Goal: Complete application form: Complete application form

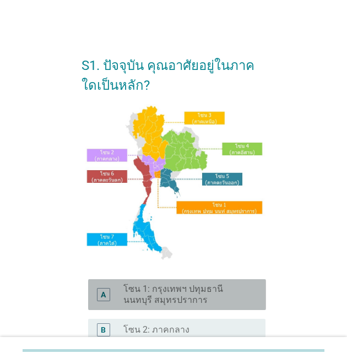
click at [160, 296] on label "โซน 1: กรุงเทพฯ ปทุมธานี นนทบุรี สมุทรปราการ" at bounding box center [186, 295] width 125 height 22
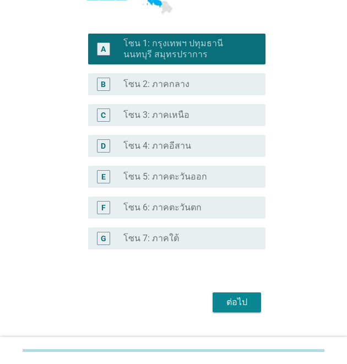
scroll to position [269, 0]
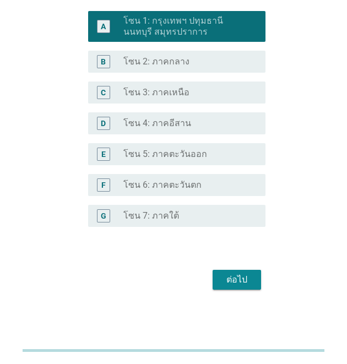
click at [239, 270] on button "ต่อไป" at bounding box center [237, 280] width 49 height 20
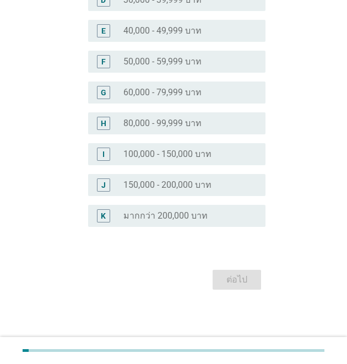
scroll to position [0, 0]
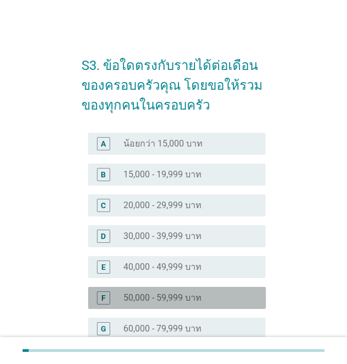
click at [182, 303] on label "50,000 - 59,999 บาท" at bounding box center [163, 298] width 78 height 11
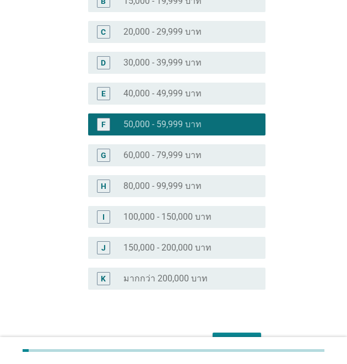
scroll to position [221, 0]
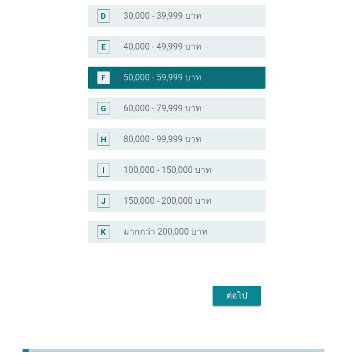
click at [239, 299] on div "ต่อไป" at bounding box center [237, 295] width 31 height 13
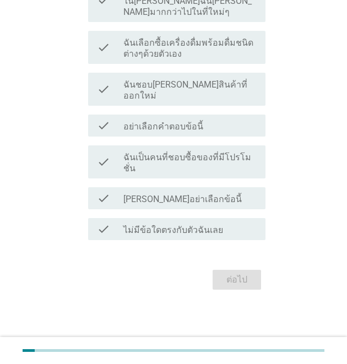
scroll to position [0, 0]
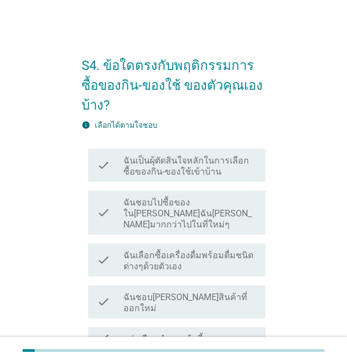
click at [152, 170] on label "ฉันเป็นผุ้ตัดสินใจหลักในการเลือกซื้อของกิน-ของใช้เข้าบ้าน" at bounding box center [190, 166] width 133 height 22
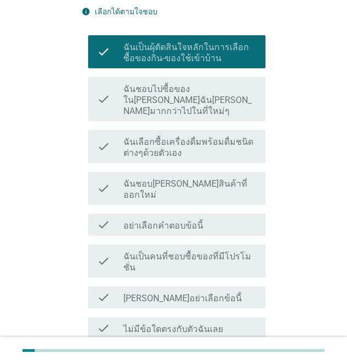
scroll to position [147, 0]
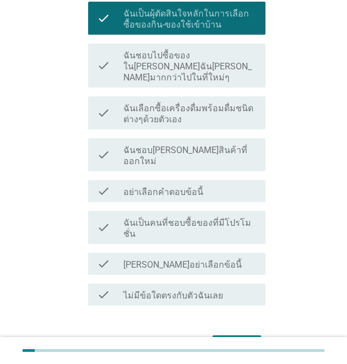
click at [226, 339] on div "ต่อไป" at bounding box center [237, 345] width 31 height 13
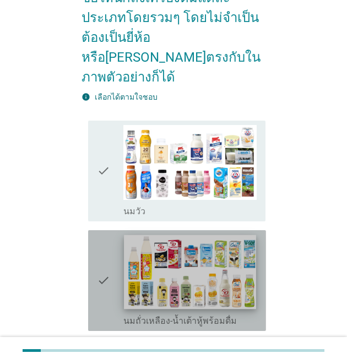
click at [216, 282] on img at bounding box center [190, 272] width 132 height 74
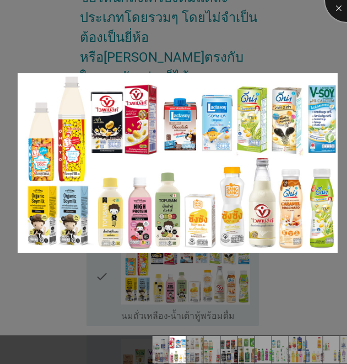
click at [336, 6] on div at bounding box center [347, 0] width 44 height 44
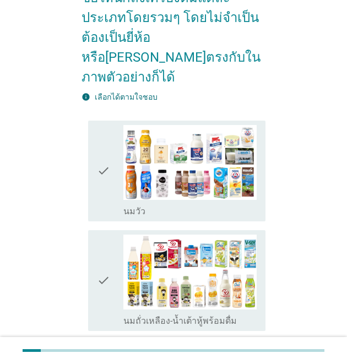
click at [99, 262] on icon "check" at bounding box center [103, 281] width 13 height 92
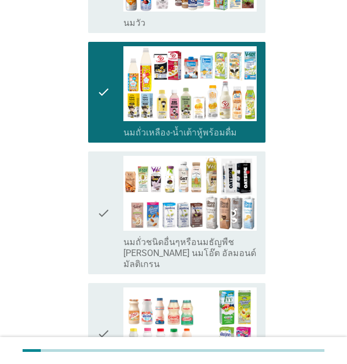
scroll to position [368, 0]
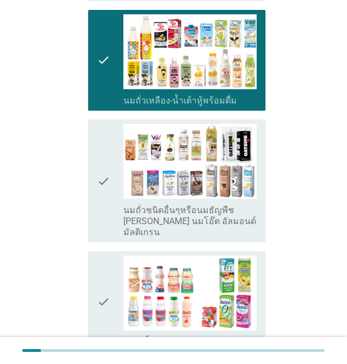
click at [100, 158] on icon "check" at bounding box center [103, 181] width 13 height 114
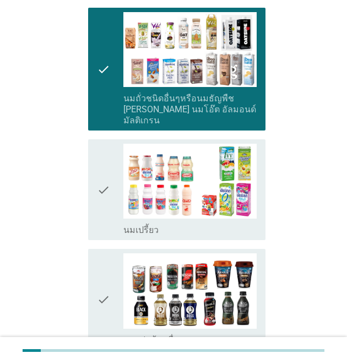
scroll to position [514, 0]
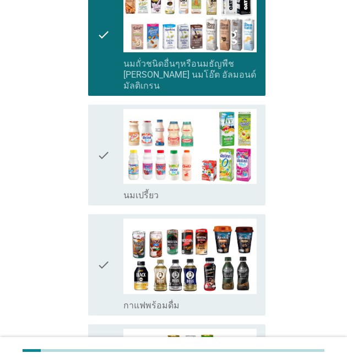
click at [100, 239] on icon "check" at bounding box center [103, 265] width 13 height 92
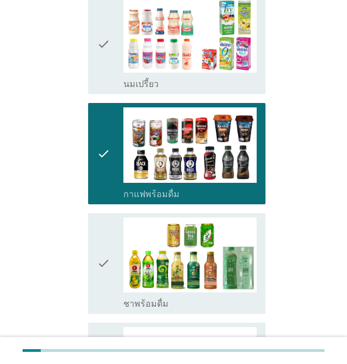
scroll to position [662, 0]
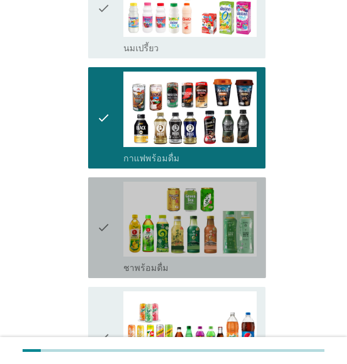
click at [100, 198] on icon "check" at bounding box center [103, 228] width 13 height 92
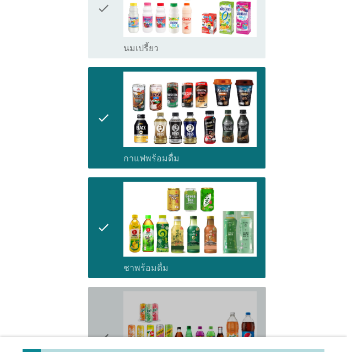
click at [98, 309] on icon "check" at bounding box center [103, 338] width 13 height 92
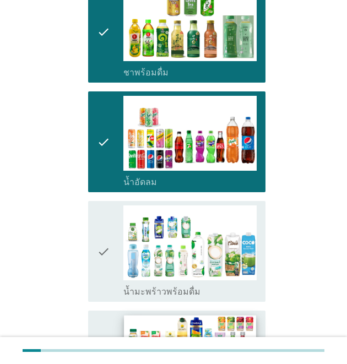
scroll to position [882, 0]
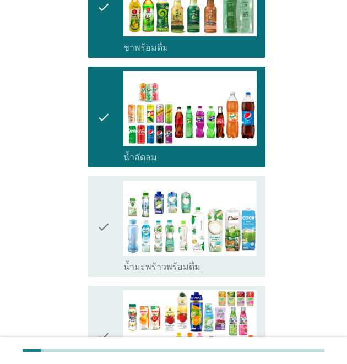
click at [100, 196] on icon "check" at bounding box center [103, 227] width 13 height 92
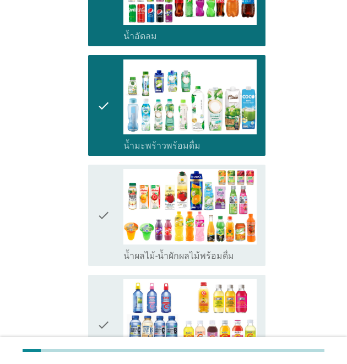
scroll to position [1029, 0]
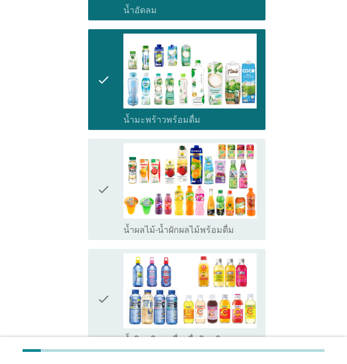
click at [98, 269] on icon "check" at bounding box center [103, 300] width 13 height 92
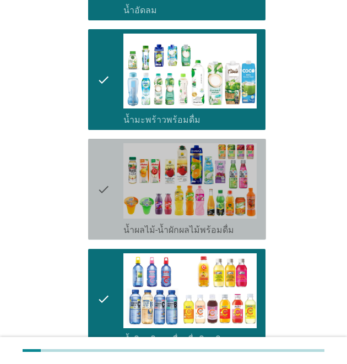
click at [102, 161] on icon "check" at bounding box center [103, 189] width 13 height 92
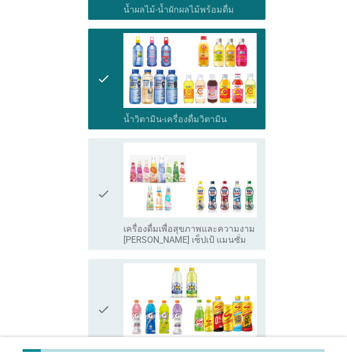
scroll to position [1323, 0]
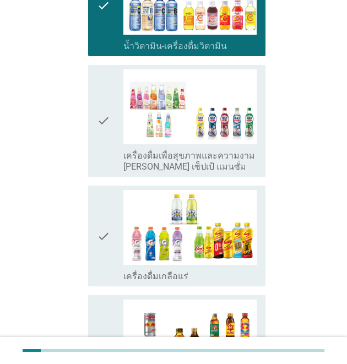
click at [101, 207] on icon "check" at bounding box center [103, 236] width 13 height 92
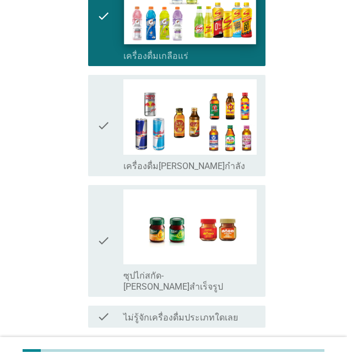
scroll to position [1590, 0]
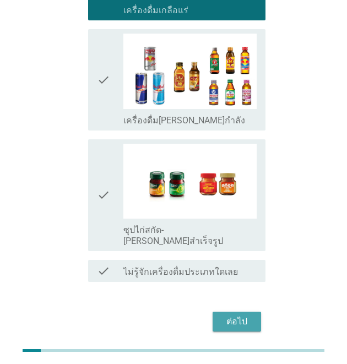
click at [237, 315] on div "ต่อไป" at bounding box center [237, 321] width 31 height 13
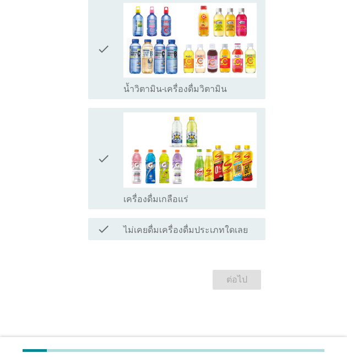
scroll to position [0, 0]
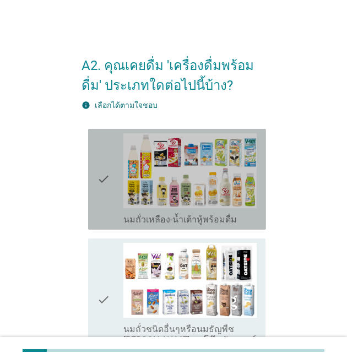
click at [98, 180] on icon "check" at bounding box center [103, 179] width 13 height 92
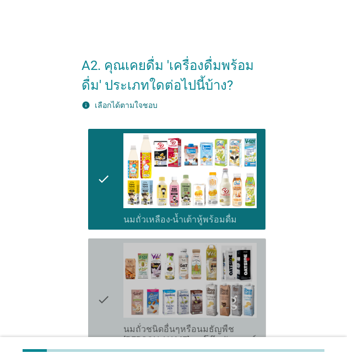
click at [98, 293] on icon "check" at bounding box center [103, 300] width 13 height 114
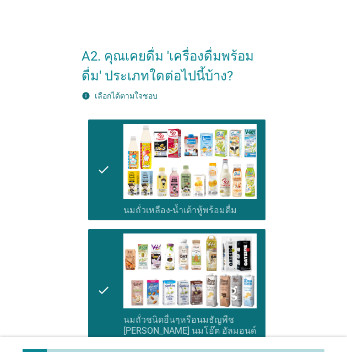
scroll to position [221, 0]
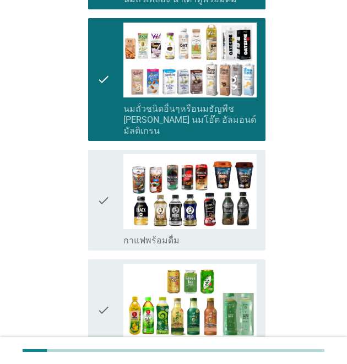
click at [106, 184] on icon "check" at bounding box center [103, 200] width 13 height 92
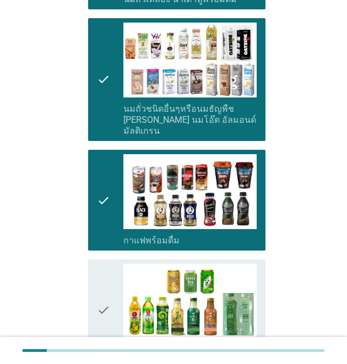
click at [101, 301] on icon "check" at bounding box center [103, 310] width 13 height 92
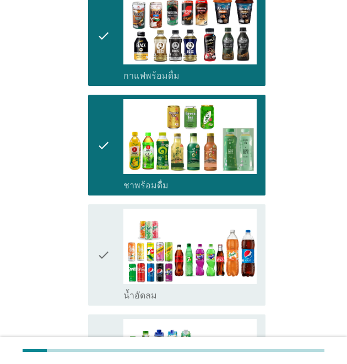
scroll to position [441, 0]
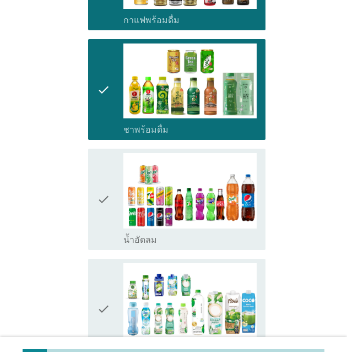
click at [102, 187] on icon "check" at bounding box center [103, 199] width 13 height 92
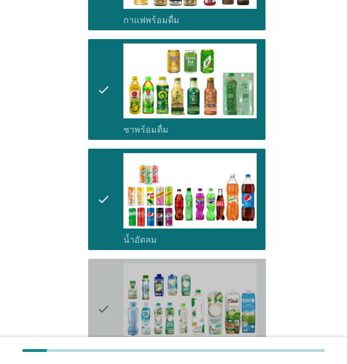
click at [104, 301] on icon "check" at bounding box center [103, 310] width 13 height 92
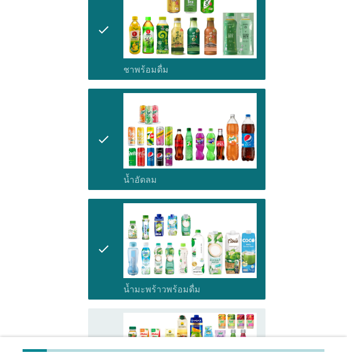
scroll to position [588, 0]
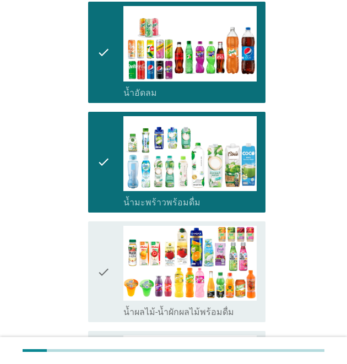
click at [106, 260] on icon "check" at bounding box center [103, 272] width 13 height 92
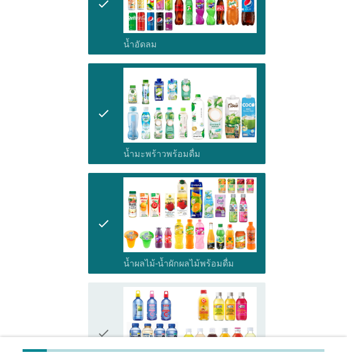
scroll to position [662, 0]
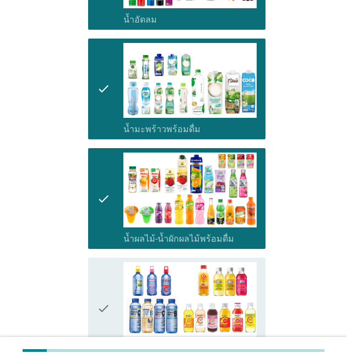
click at [104, 301] on icon "check" at bounding box center [103, 308] width 13 height 92
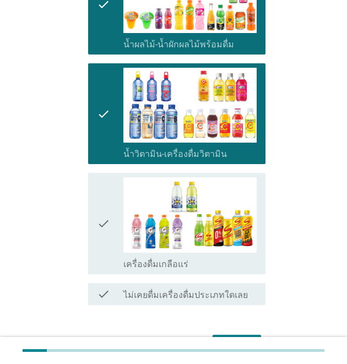
scroll to position [882, 0]
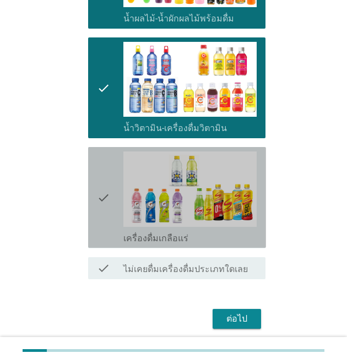
click at [106, 182] on icon "check" at bounding box center [103, 198] width 13 height 92
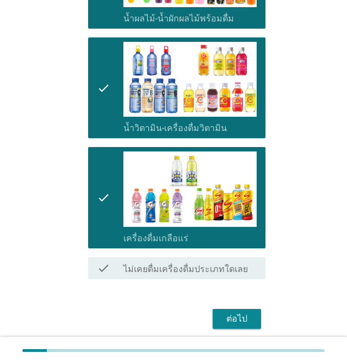
click at [238, 313] on div "ต่อไป" at bounding box center [237, 319] width 31 height 13
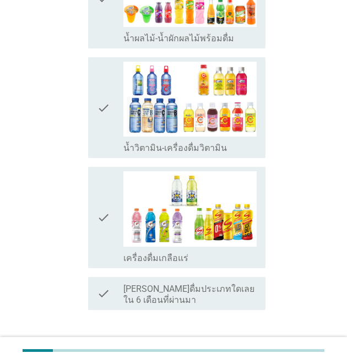
scroll to position [0, 0]
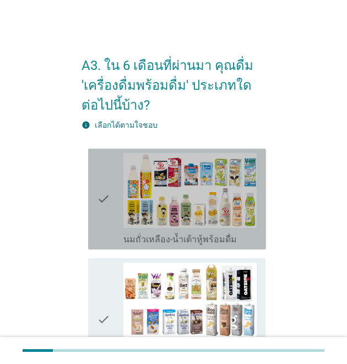
click at [100, 202] on icon "check" at bounding box center [103, 199] width 13 height 92
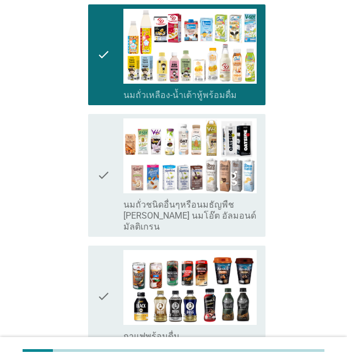
scroll to position [147, 0]
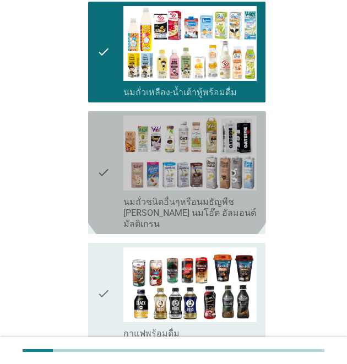
click at [101, 167] on icon "check" at bounding box center [103, 173] width 13 height 114
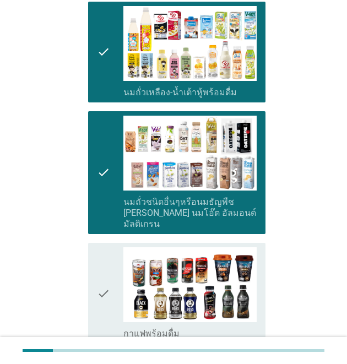
click at [98, 289] on icon "check" at bounding box center [103, 294] width 13 height 92
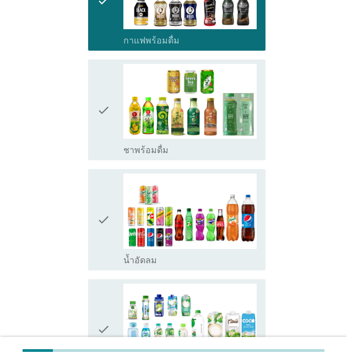
scroll to position [441, 0]
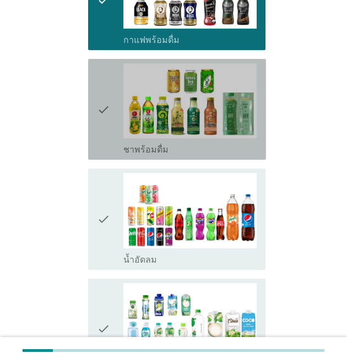
click at [111, 106] on div "check" at bounding box center [110, 109] width 26 height 92
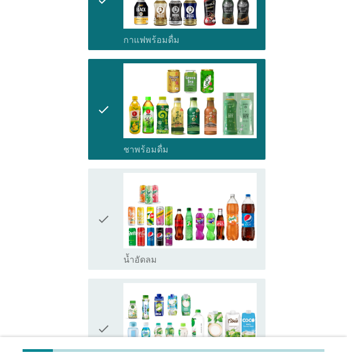
click at [101, 323] on icon "check" at bounding box center [103, 329] width 13 height 92
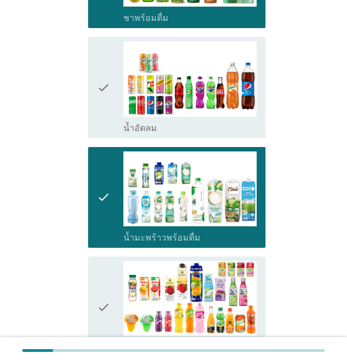
scroll to position [588, 0]
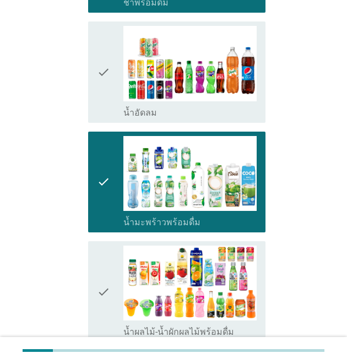
click at [103, 57] on icon "check" at bounding box center [103, 72] width 13 height 92
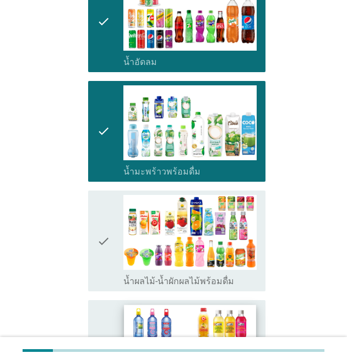
scroll to position [735, 0]
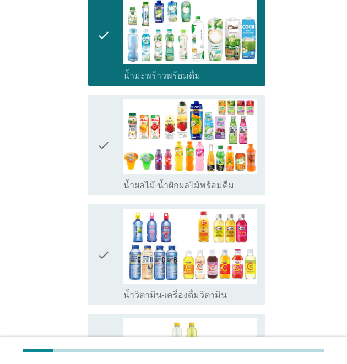
click at [101, 245] on icon "check" at bounding box center [103, 255] width 13 height 92
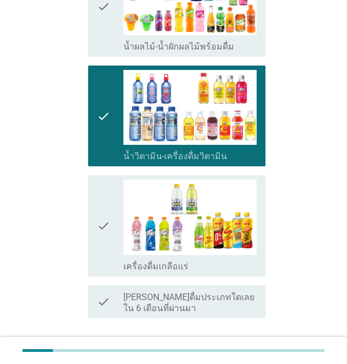
scroll to position [882, 0]
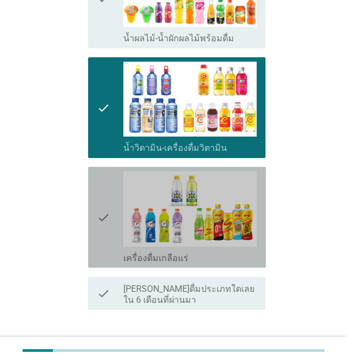
click at [99, 207] on icon "check" at bounding box center [103, 217] width 13 height 92
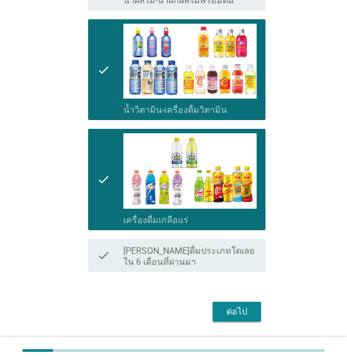
scroll to position [941, 0]
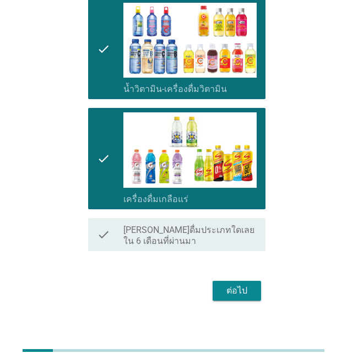
drag, startPoint x: 237, startPoint y: 276, endPoint x: 261, endPoint y: 267, distance: 25.3
click at [237, 285] on div "ต่อไป" at bounding box center [237, 291] width 31 height 13
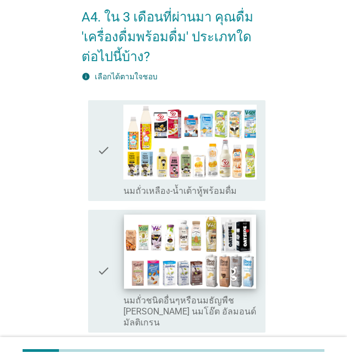
scroll to position [73, 0]
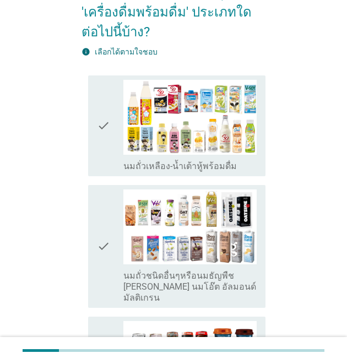
click at [101, 127] on icon "check" at bounding box center [103, 126] width 13 height 92
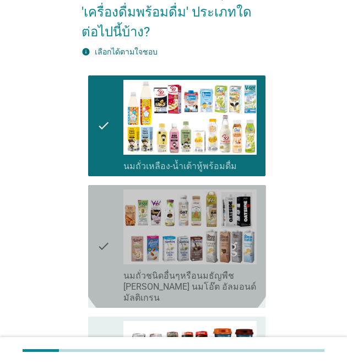
click at [102, 244] on icon "check" at bounding box center [103, 247] width 13 height 114
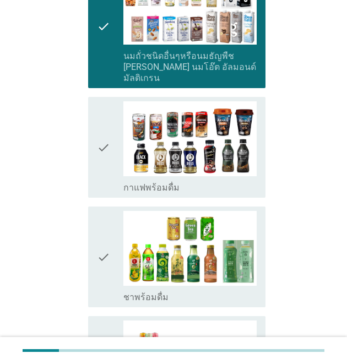
scroll to position [294, 0]
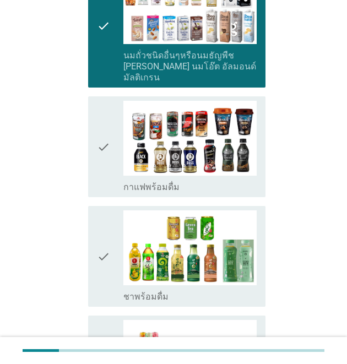
click at [103, 135] on icon "check" at bounding box center [103, 147] width 13 height 92
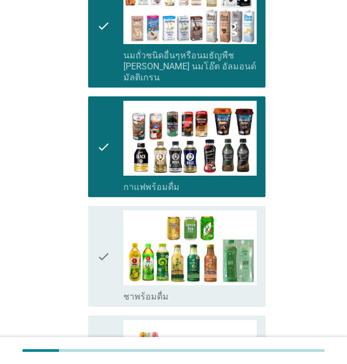
click at [103, 244] on icon "check" at bounding box center [103, 257] width 13 height 92
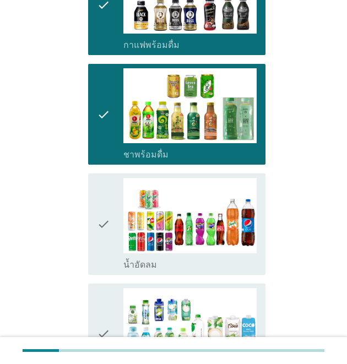
scroll to position [441, 0]
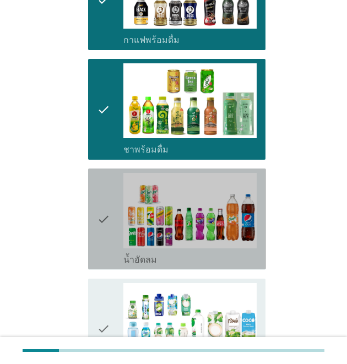
click at [106, 210] on icon "check" at bounding box center [103, 219] width 13 height 92
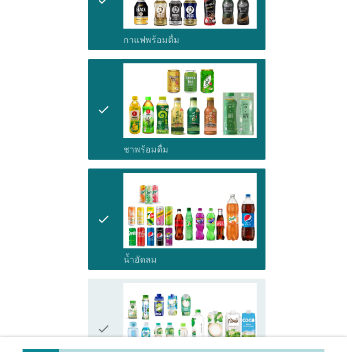
click at [100, 314] on icon "check" at bounding box center [103, 329] width 13 height 92
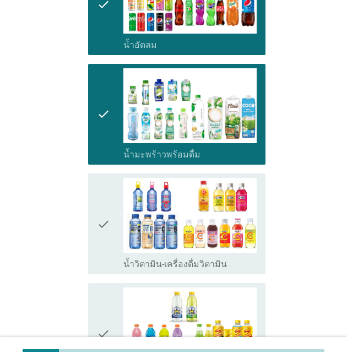
scroll to position [662, 0]
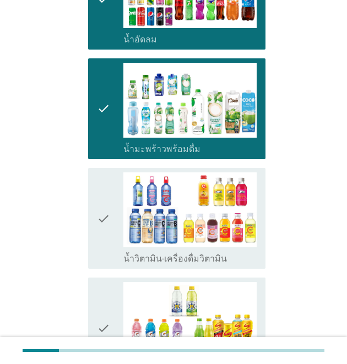
click at [104, 213] on icon "check" at bounding box center [103, 219] width 13 height 92
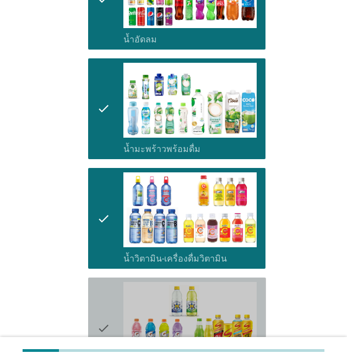
click at [101, 317] on icon "check" at bounding box center [103, 328] width 13 height 92
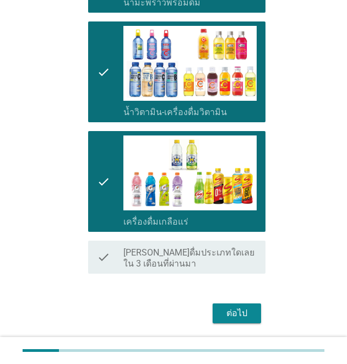
scroll to position [809, 0]
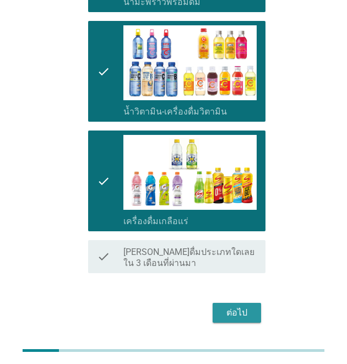
drag, startPoint x: 242, startPoint y: 304, endPoint x: 278, endPoint y: 290, distance: 38.9
click at [245, 307] on div "ต่อไป" at bounding box center [237, 313] width 31 height 13
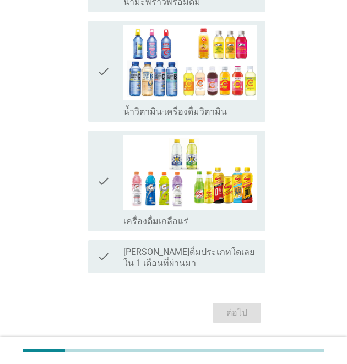
scroll to position [0, 0]
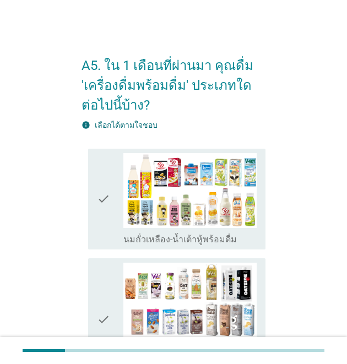
click at [108, 197] on icon "check" at bounding box center [103, 199] width 13 height 92
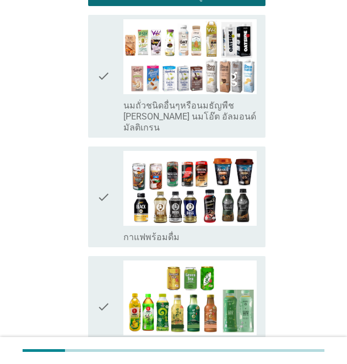
scroll to position [294, 0]
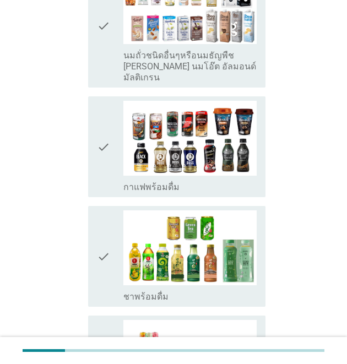
click at [99, 136] on icon "check" at bounding box center [103, 147] width 13 height 92
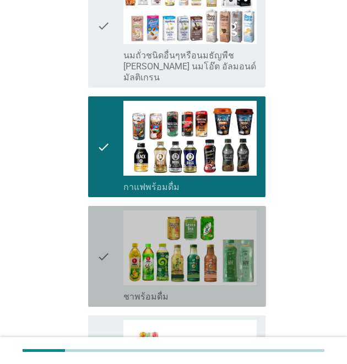
click at [104, 248] on icon "check" at bounding box center [103, 257] width 13 height 92
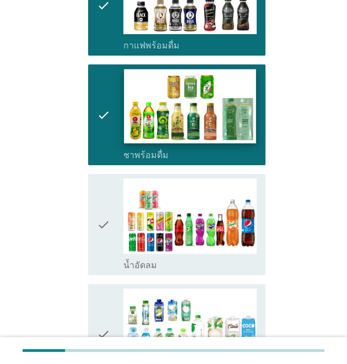
scroll to position [441, 0]
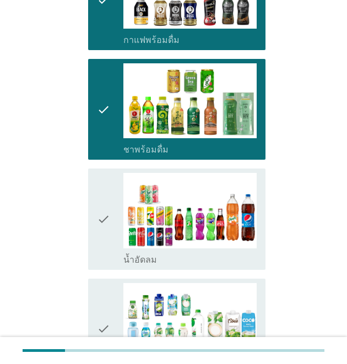
click at [103, 211] on icon "check" at bounding box center [103, 219] width 13 height 92
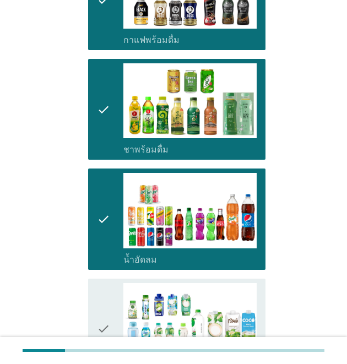
click at [100, 319] on icon "check" at bounding box center [103, 329] width 13 height 92
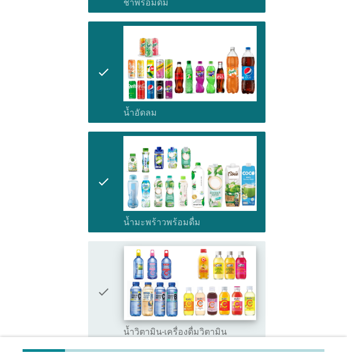
scroll to position [662, 0]
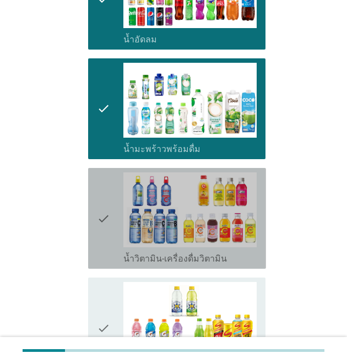
click at [101, 209] on icon "check" at bounding box center [103, 219] width 13 height 92
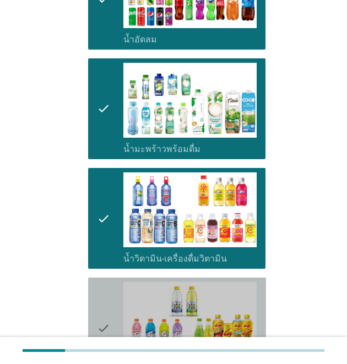
click at [106, 318] on icon "check" at bounding box center [103, 328] width 13 height 92
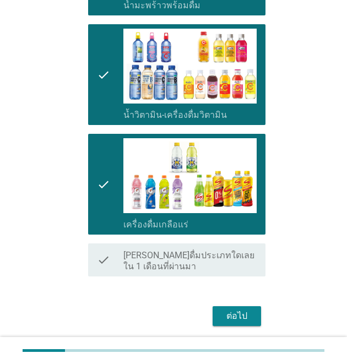
scroll to position [832, 0]
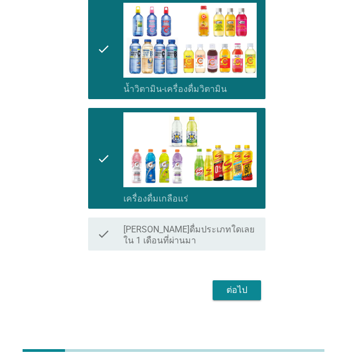
click at [245, 284] on div "ต่อไป" at bounding box center [237, 290] width 31 height 13
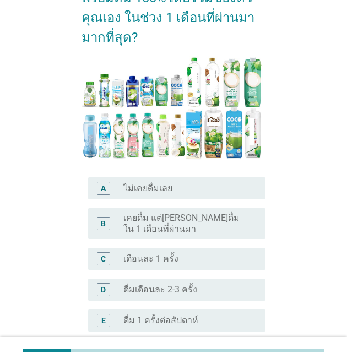
scroll to position [221, 0]
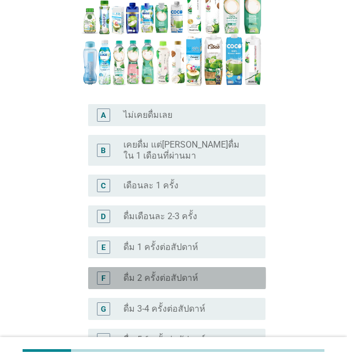
click at [127, 277] on label "ดื่ม 2 ครั้งต่อสัปดาห์" at bounding box center [161, 278] width 75 height 11
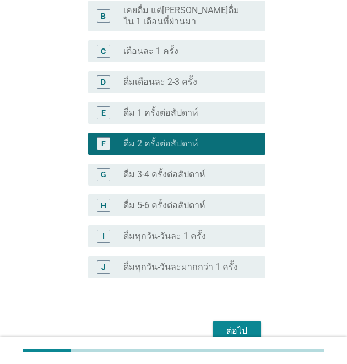
scroll to position [406, 0]
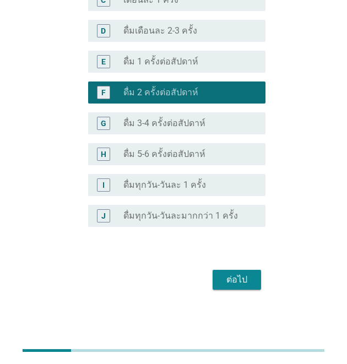
drag, startPoint x: 245, startPoint y: 278, endPoint x: 283, endPoint y: 269, distance: 39.2
click at [246, 277] on div "ต่อไป" at bounding box center [237, 279] width 31 height 13
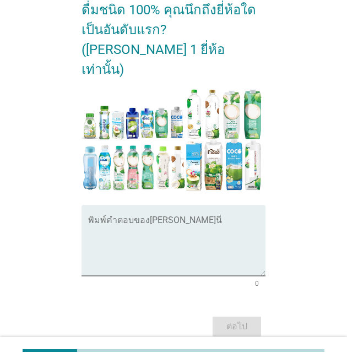
scroll to position [281, 0]
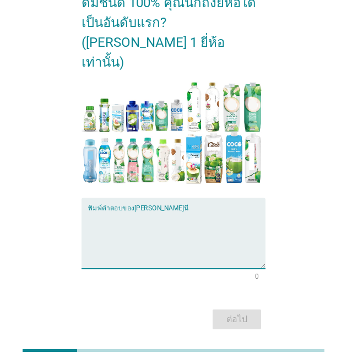
click at [90, 218] on textarea "พิมพ์คำตอบของคุณ ที่นี่" at bounding box center [177, 240] width 178 height 58
type textarea "ฉ"
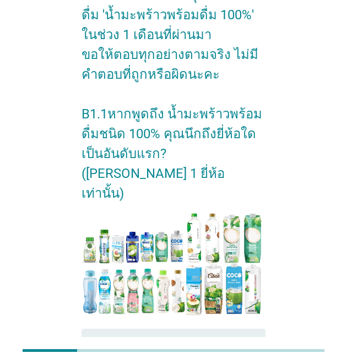
scroll to position [134, 0]
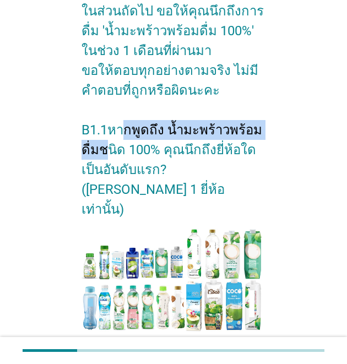
drag, startPoint x: 166, startPoint y: 106, endPoint x: 157, endPoint y: 128, distance: 23.8
click at [157, 128] on h2 "[PERSON_NAME]ด้วย คุณผ่านการคัดเลือกให้เข้าร่วมการวิจัยนี้!! ในส่วนถัดไป ขอให้ค…" at bounding box center [174, 65] width 185 height 309
copy h2 "น้ำมะพร้าวพร้อมดื่มชนิด 100%"
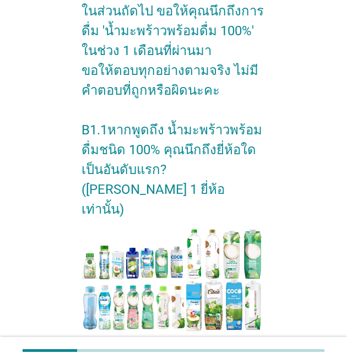
type textarea "ฉ"
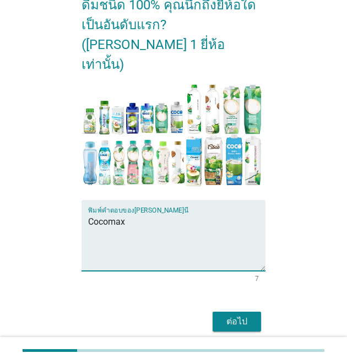
scroll to position [281, 0]
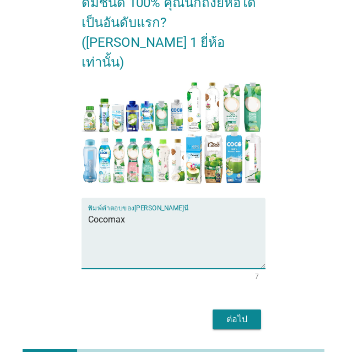
type textarea "Cocomax"
click at [246, 310] on button "ต่อไป" at bounding box center [237, 320] width 49 height 20
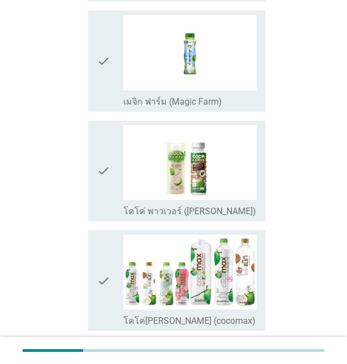
scroll to position [588, 0]
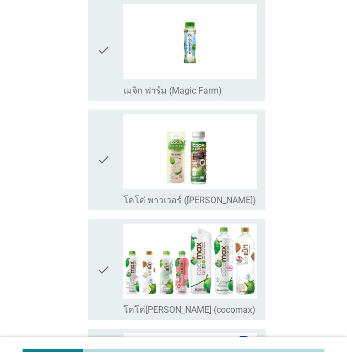
click at [117, 265] on div "check" at bounding box center [110, 270] width 26 height 92
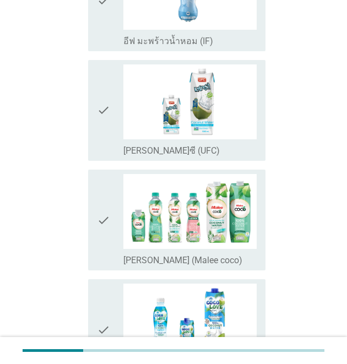
scroll to position [221, 0]
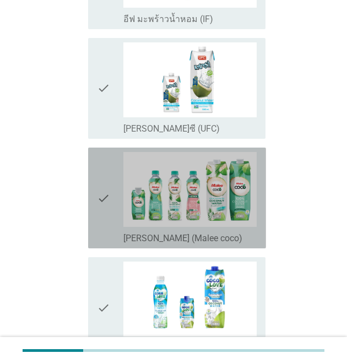
click at [108, 205] on icon "check" at bounding box center [103, 198] width 13 height 92
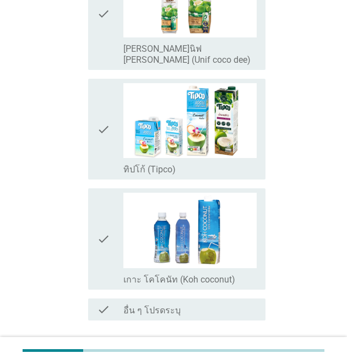
scroll to position [1359, 0]
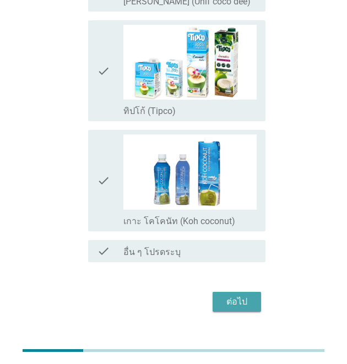
click at [237, 296] on div "ต่อไป" at bounding box center [237, 302] width 31 height 13
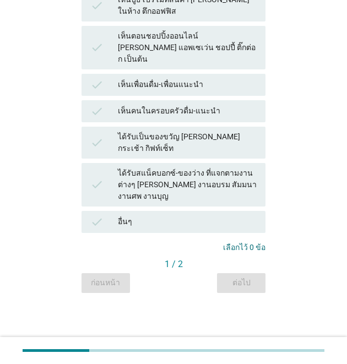
scroll to position [0, 0]
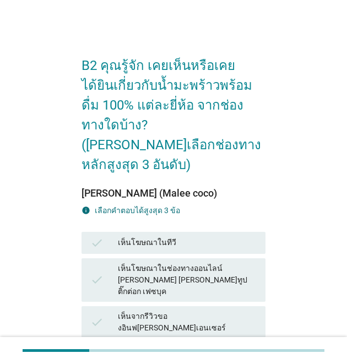
click at [170, 267] on div "check เห็นโฆษณาในช่องทางออนไลน์ [PERSON_NAME] [PERSON_NAME]ทูป ติ๊กต่อก เฟซบุค" at bounding box center [174, 281] width 185 height 44
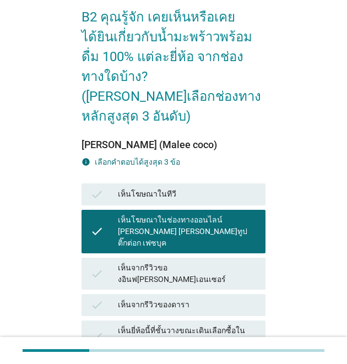
scroll to position [73, 0]
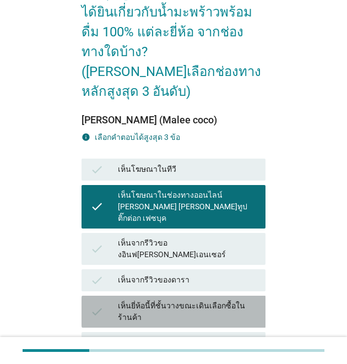
click at [223, 301] on div "เห็นยี่ห้อนี้ที่ชั้นวางขณะเดินเลือกซื้อในร้านค้า" at bounding box center [187, 312] width 139 height 23
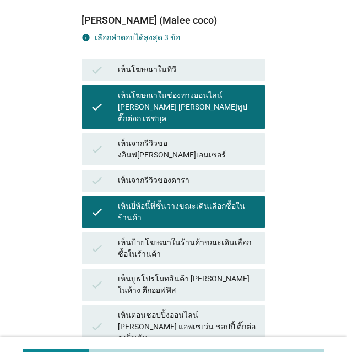
scroll to position [221, 0]
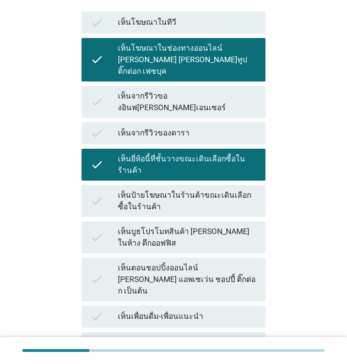
click at [205, 190] on div "เห็นป้ายโฆษณาในร้านค้าขณะเดินเลือกซื้อในร้านค้า" at bounding box center [187, 201] width 139 height 23
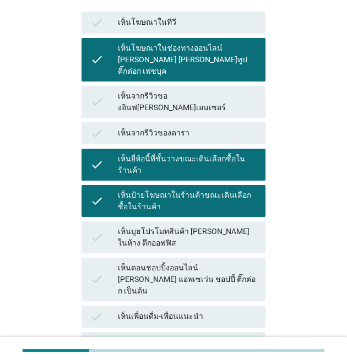
click at [228, 226] on div "เห็นบูธโปรโมทสินค้า [PERSON_NAME] ในห้าง ตึกออฟฟิส" at bounding box center [187, 237] width 139 height 23
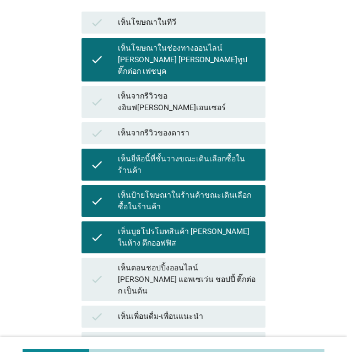
click at [245, 226] on div "เห็นบูธโปรโมทสินค้า [PERSON_NAME] ในห้าง ตึกออฟฟิส" at bounding box center [187, 237] width 139 height 23
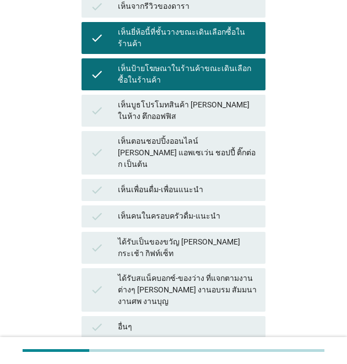
scroll to position [368, 0]
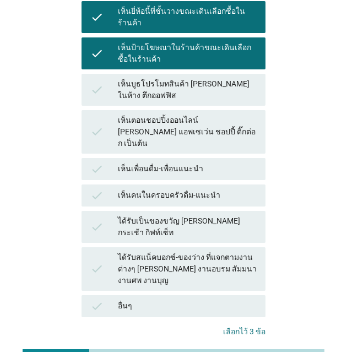
click at [249, 362] on div "ต่อไป" at bounding box center [241, 368] width 31 height 12
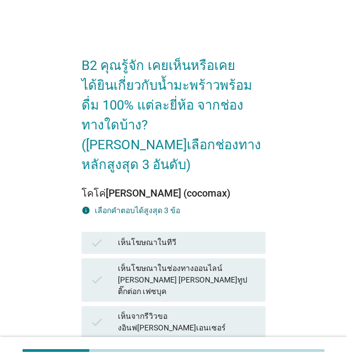
click at [248, 263] on div "เห็นโฆษณาในช่องทางออนไลน์ [PERSON_NAME] [PERSON_NAME]ทูป ติ๊กต่อก เฟซบุค" at bounding box center [187, 280] width 139 height 35
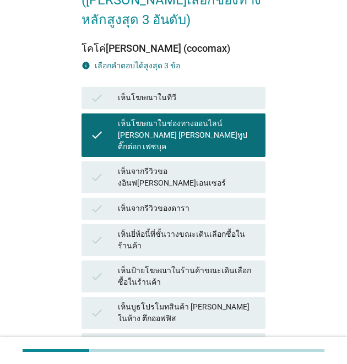
scroll to position [147, 0]
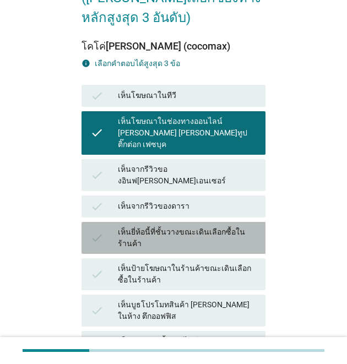
click at [226, 227] on div "เห็นยี่ห้อนี้ที่ชั้นวางขณะเดินเลือกซื้อในร้านค้า" at bounding box center [187, 238] width 139 height 23
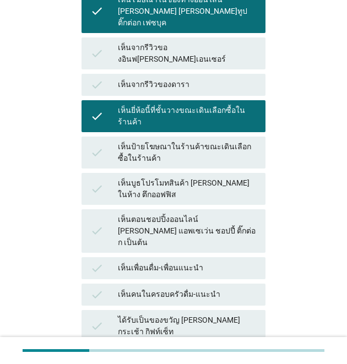
scroll to position [294, 0]
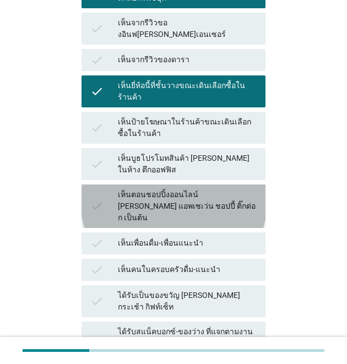
click at [246, 189] on div "เห็นตอนชอปปิ้งออนไลน์ [PERSON_NAME] แอพเซเว่น ชอปปี้ ติ๊กต่อก เป็นต้น" at bounding box center [187, 206] width 139 height 35
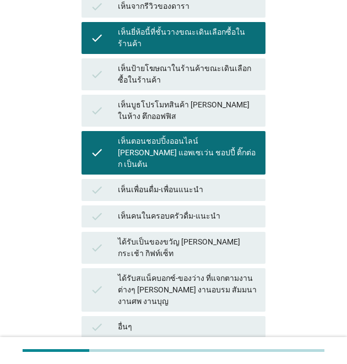
scroll to position [368, 0]
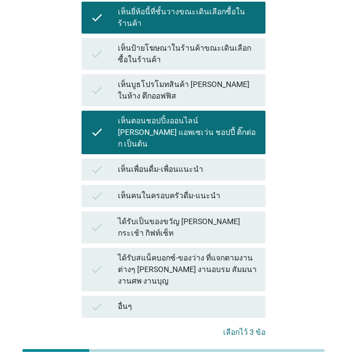
click at [232, 362] on div "คำถามต่อไป" at bounding box center [236, 368] width 41 height 12
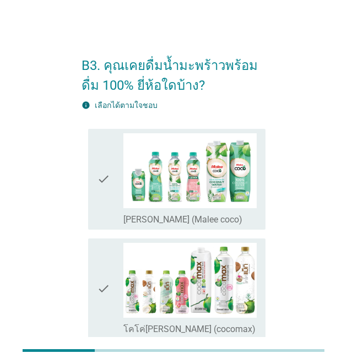
click at [108, 191] on icon "check" at bounding box center [103, 179] width 13 height 92
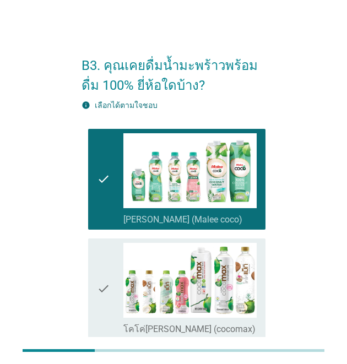
click at [96, 298] on div "check check_box_outline_blank โคโค่[PERSON_NAME] (cocomax)" at bounding box center [177, 289] width 178 height 101
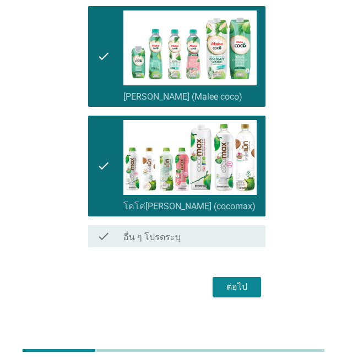
scroll to position [130, 0]
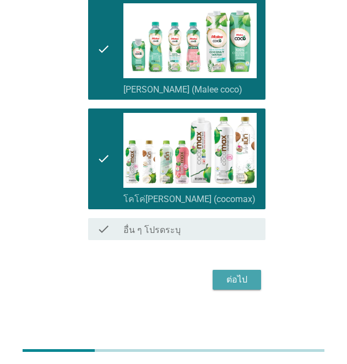
click at [234, 276] on div "ต่อไป" at bounding box center [237, 279] width 31 height 13
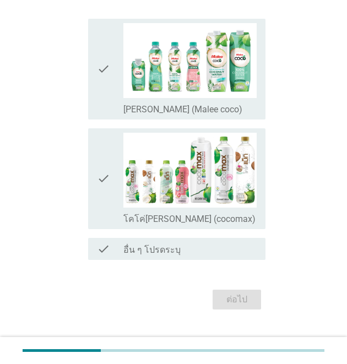
scroll to position [0, 0]
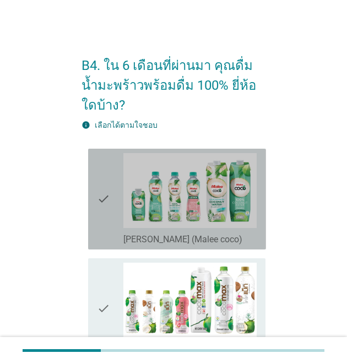
drag, startPoint x: 102, startPoint y: 205, endPoint x: 107, endPoint y: 213, distance: 9.2
click at [103, 205] on icon "check" at bounding box center [103, 199] width 13 height 92
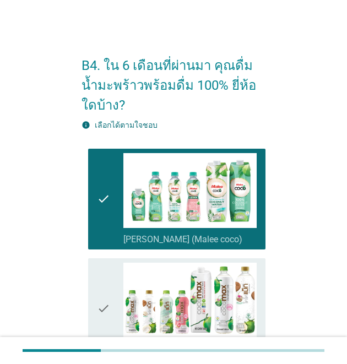
click at [111, 298] on div "check" at bounding box center [110, 309] width 26 height 92
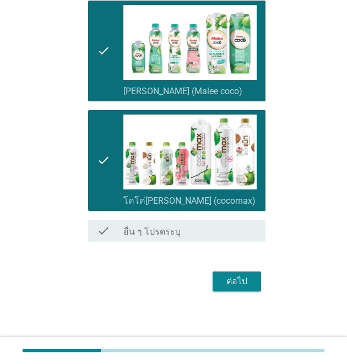
scroll to position [150, 0]
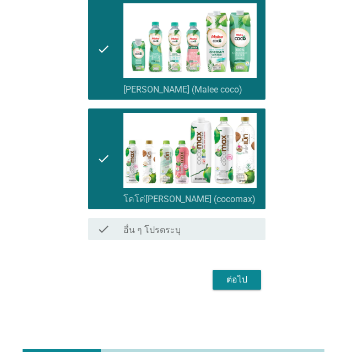
click at [240, 282] on div "ต่อไป" at bounding box center [237, 279] width 31 height 13
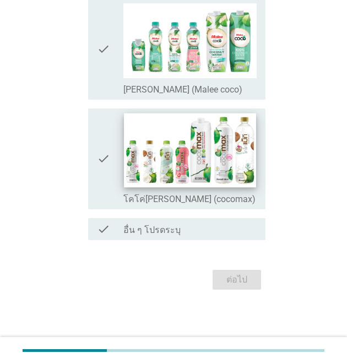
scroll to position [0, 0]
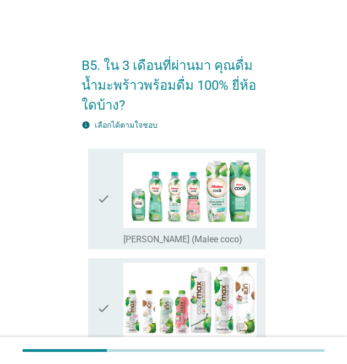
drag, startPoint x: 94, startPoint y: 201, endPoint x: 106, endPoint y: 206, distance: 12.8
click at [98, 201] on div "check check_box_outline_blank [PERSON_NAME] (Malee coco)" at bounding box center [177, 199] width 178 height 101
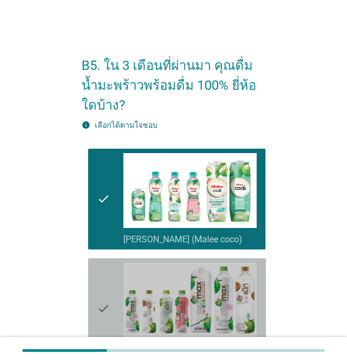
click at [104, 303] on icon "check" at bounding box center [103, 309] width 13 height 92
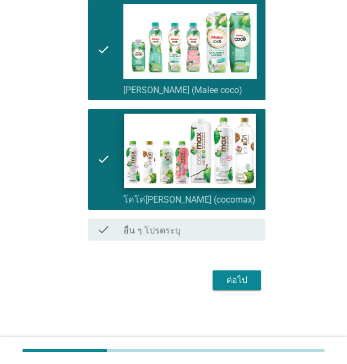
scroll to position [150, 0]
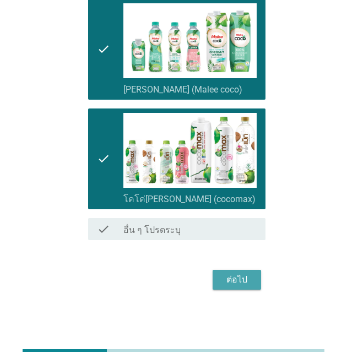
click at [246, 280] on div "ต่อไป" at bounding box center [237, 279] width 31 height 13
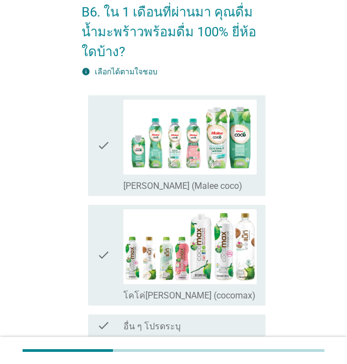
scroll to position [147, 0]
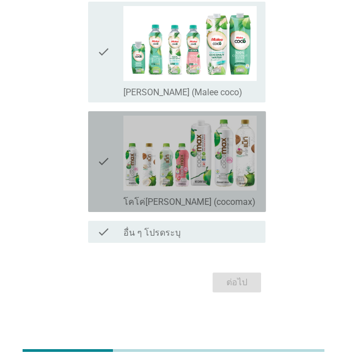
click at [98, 154] on icon "check" at bounding box center [103, 162] width 13 height 92
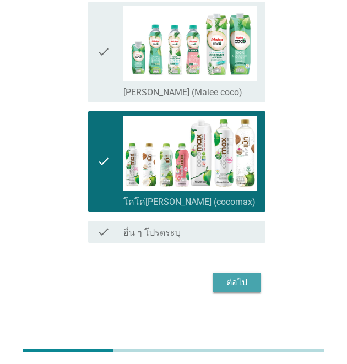
click at [221, 280] on button "ต่อไป" at bounding box center [237, 283] width 49 height 20
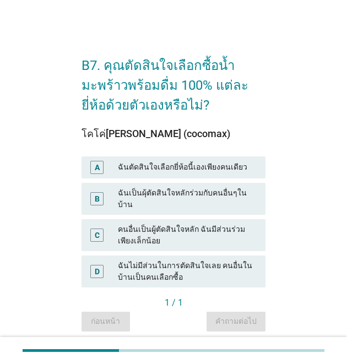
click at [187, 162] on div "ฉันตัดสินใจเลือกยี่ห้อนี้เองเพียงคนเดียว" at bounding box center [187, 167] width 139 height 13
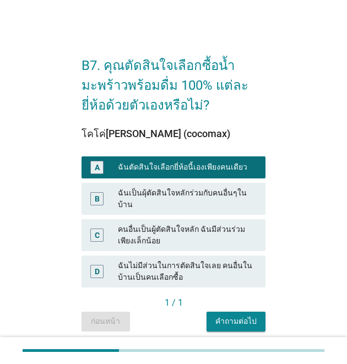
click at [238, 316] on div "คำถามต่อไป" at bounding box center [236, 322] width 41 height 12
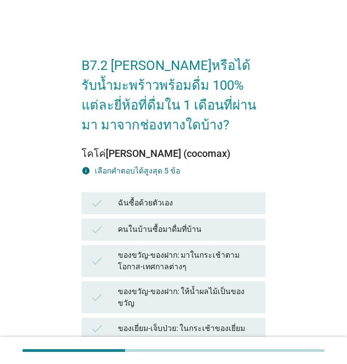
drag, startPoint x: 202, startPoint y: 199, endPoint x: 209, endPoint y: 201, distance: 6.8
click at [202, 199] on div "ฉันซื้อด้วยตัวเอง" at bounding box center [187, 203] width 139 height 13
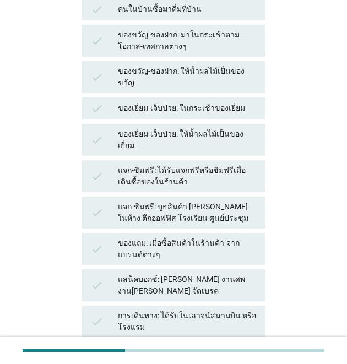
scroll to position [294, 0]
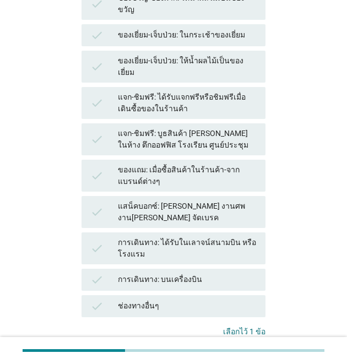
click at [259, 358] on button "คำถามต่อไป" at bounding box center [236, 368] width 59 height 20
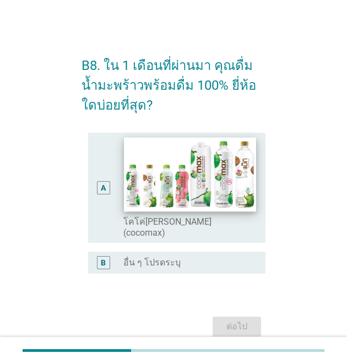
click at [209, 197] on img at bounding box center [190, 174] width 132 height 74
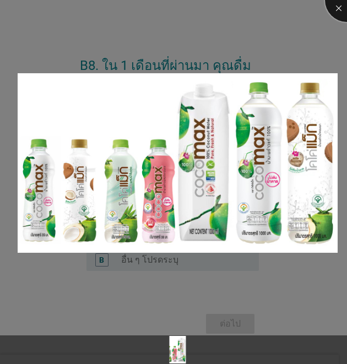
click at [339, 5] on div at bounding box center [347, 0] width 44 height 44
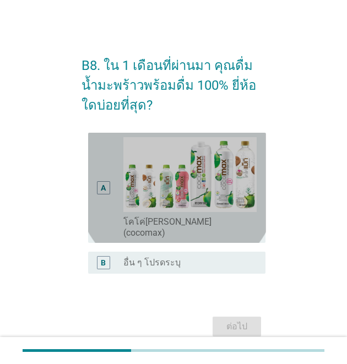
click at [105, 182] on div "A" at bounding box center [103, 188] width 5 height 12
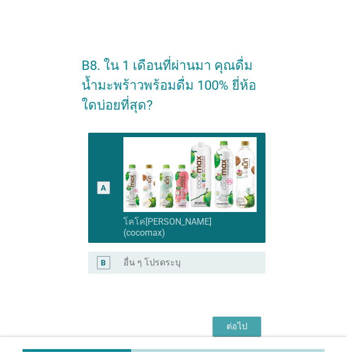
click at [232, 320] on div "ต่อไป" at bounding box center [237, 326] width 31 height 13
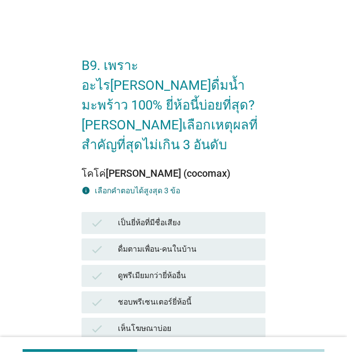
scroll to position [74, 0]
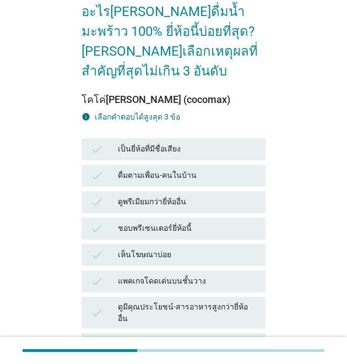
click at [116, 275] on div "check" at bounding box center [104, 281] width 28 height 13
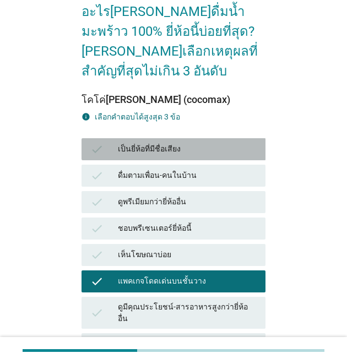
click at [122, 143] on div "เป็นยี่ห้อที่มีชื่อเสียง" at bounding box center [187, 149] width 139 height 13
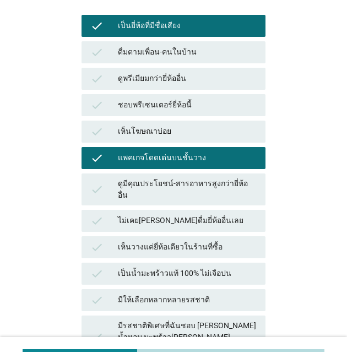
scroll to position [221, 0]
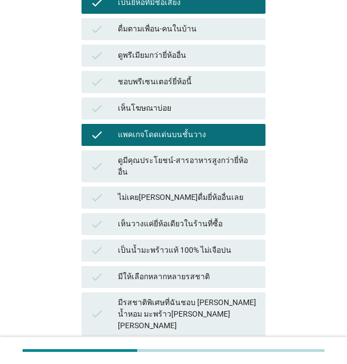
click at [205, 244] on div "เป็นน้ำมะพร้าวแท้ 100% ไม่เจือปน" at bounding box center [187, 250] width 139 height 13
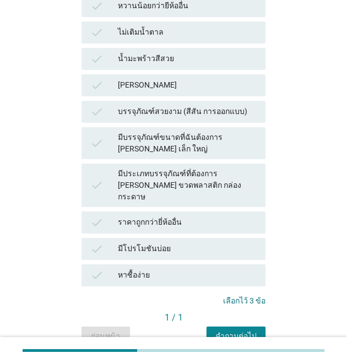
scroll to position [620, 0]
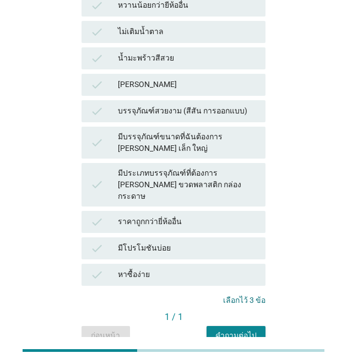
click at [251, 330] on div "คำถามต่อไป" at bounding box center [236, 336] width 41 height 12
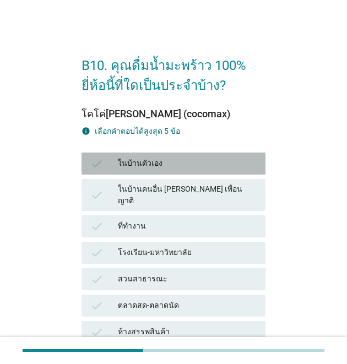
click at [168, 164] on div "ในบ้านตัวเอง" at bounding box center [187, 163] width 139 height 13
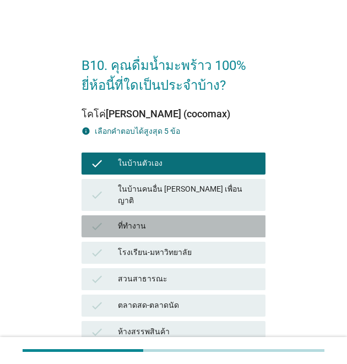
click at [227, 222] on div "ที่ทำงาน" at bounding box center [187, 226] width 139 height 13
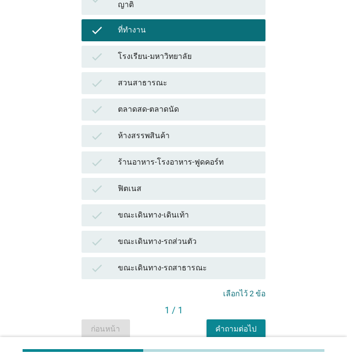
scroll to position [221, 0]
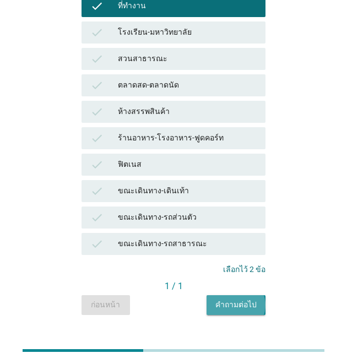
click at [236, 299] on div "คำถามต่อไป" at bounding box center [236, 305] width 41 height 12
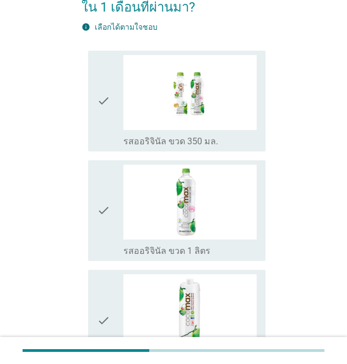
scroll to position [73, 0]
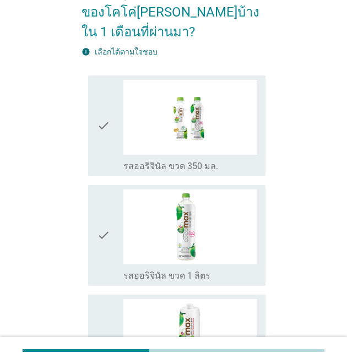
click at [107, 125] on icon "check" at bounding box center [103, 126] width 13 height 92
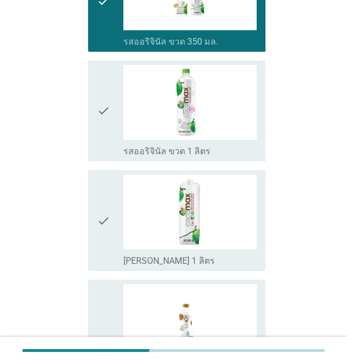
scroll to position [221, 0]
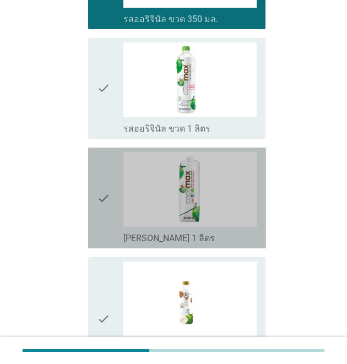
click at [100, 205] on icon "check" at bounding box center [103, 198] width 13 height 92
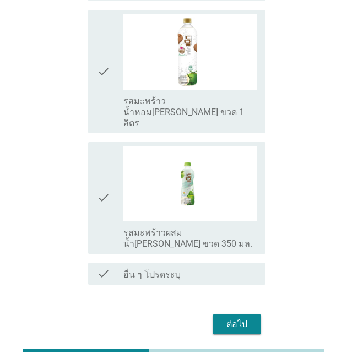
scroll to position [600, 0]
click at [249, 318] on div "ต่อไป" at bounding box center [237, 324] width 31 height 13
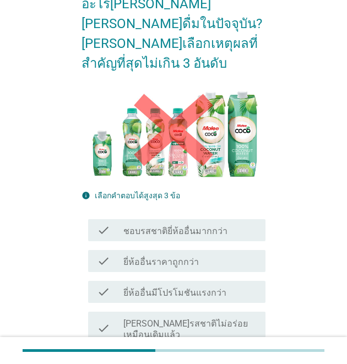
scroll to position [147, 0]
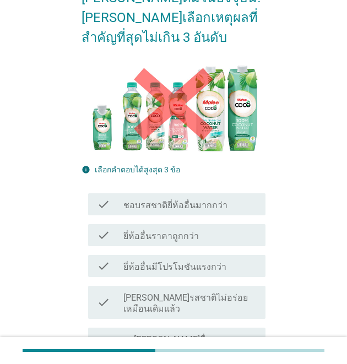
click at [194, 200] on label "ชอบรสชาติยี่ห้ออื่นมากกว่า" at bounding box center [176, 205] width 104 height 11
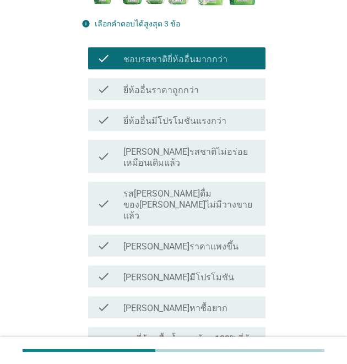
scroll to position [294, 0]
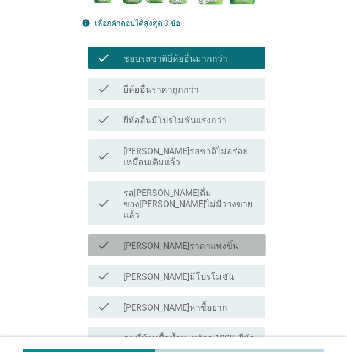
click at [154, 241] on label "[PERSON_NAME]ราคาแพงขึ้น" at bounding box center [181, 246] width 115 height 11
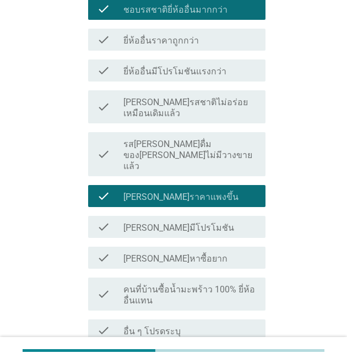
scroll to position [368, 0]
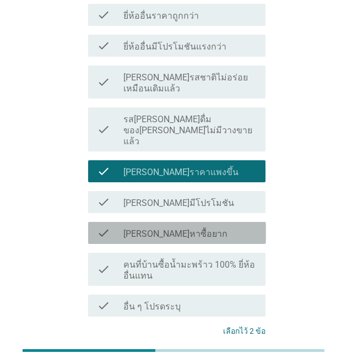
click at [130, 229] on label "[PERSON_NAME]หาซื้อยาก" at bounding box center [176, 234] width 104 height 11
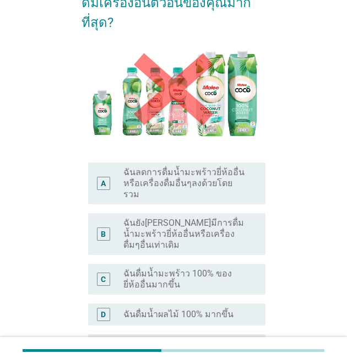
scroll to position [147, 0]
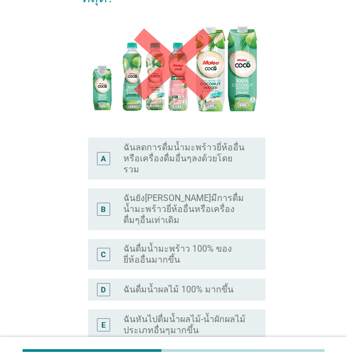
click at [129, 193] on label "ฉันยัง[PERSON_NAME]มีการดื่มน้ำมะพร้าวยี่ห้ออื่นหรือเครื่องดื่มๆอื่นเท่าเดิม" at bounding box center [186, 209] width 125 height 33
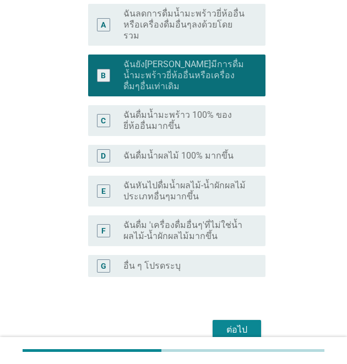
scroll to position [289, 0]
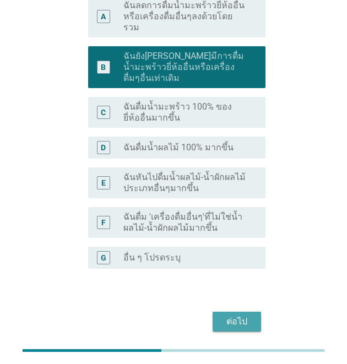
click at [249, 312] on button "ต่อไป" at bounding box center [237, 322] width 49 height 20
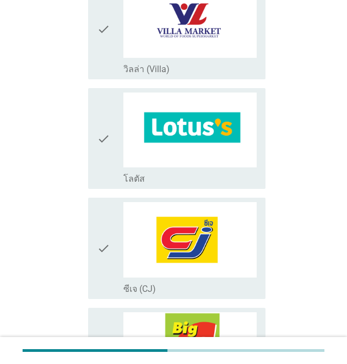
scroll to position [882, 0]
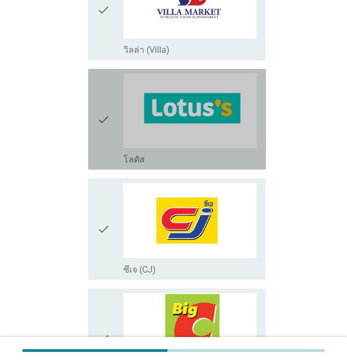
click at [104, 89] on icon "check" at bounding box center [103, 119] width 13 height 92
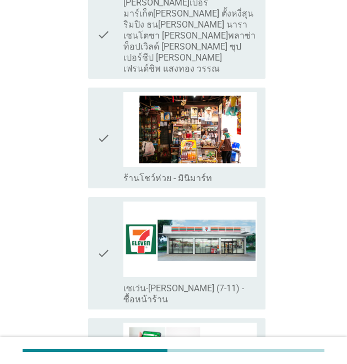
scroll to position [1544, 0]
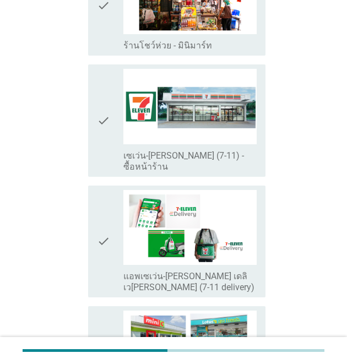
click at [104, 69] on icon "check" at bounding box center [103, 120] width 13 height 103
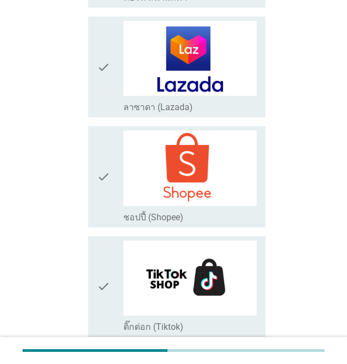
scroll to position [2125, 0]
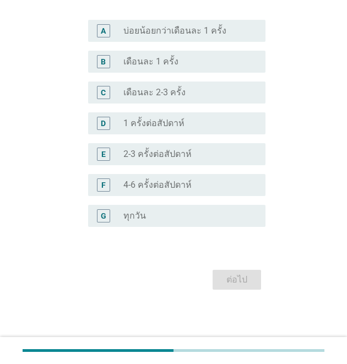
scroll to position [0, 0]
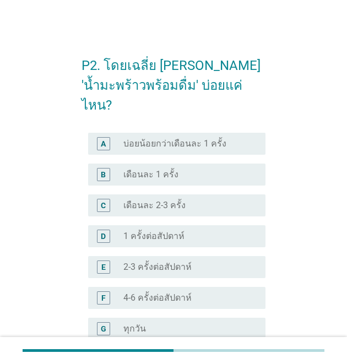
click at [141, 200] on label "เดือนละ 2-3 ครั้ง" at bounding box center [155, 205] width 62 height 11
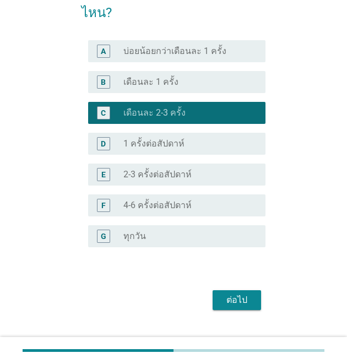
scroll to position [93, 0]
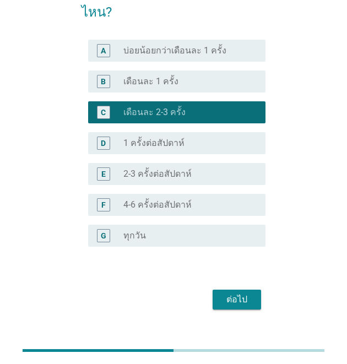
click at [136, 132] on div "D radio_button_unchecked 1 ครั้งต่อสัปดาห์" at bounding box center [177, 143] width 178 height 22
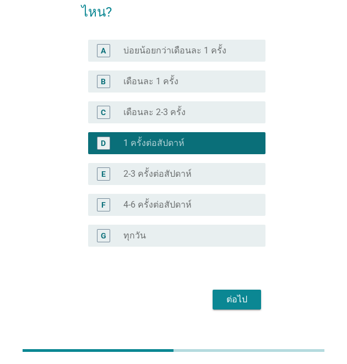
click at [241, 293] on div "ต่อไป" at bounding box center [237, 299] width 31 height 13
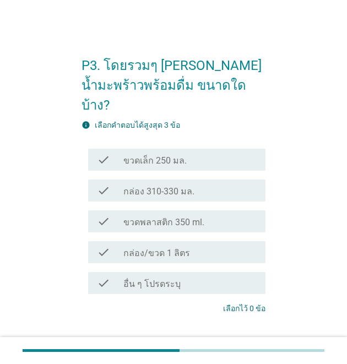
click at [137, 186] on label "กล่อง 310-330 มล." at bounding box center [159, 191] width 71 height 11
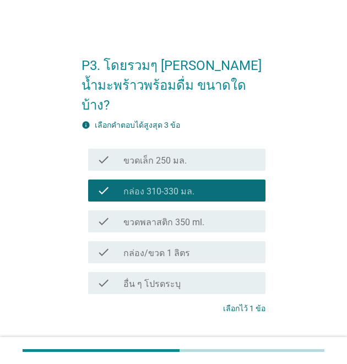
click at [236, 344] on div "ต่อไป" at bounding box center [237, 350] width 31 height 13
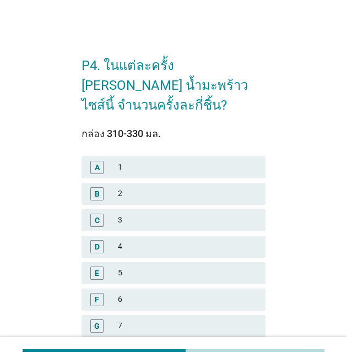
click at [110, 293] on div "F" at bounding box center [104, 299] width 28 height 13
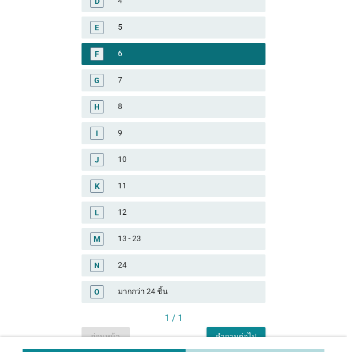
scroll to position [280, 0]
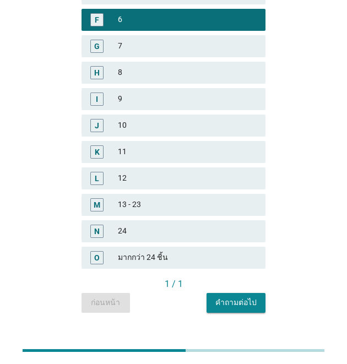
click at [255, 297] on div "คำถามต่อไป" at bounding box center [236, 303] width 41 height 12
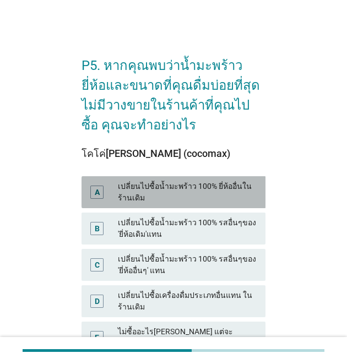
click at [185, 196] on div "เปลี่ยนไปซื้อน้ำมะพร้าว 100% ยี่ห้ออื่นในร้านเดิม" at bounding box center [187, 192] width 139 height 23
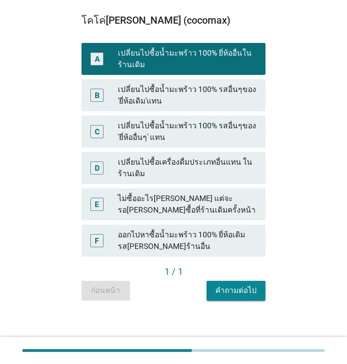
scroll to position [141, 0]
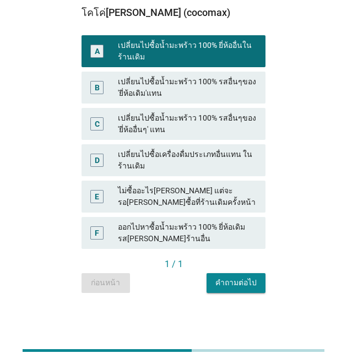
click at [177, 159] on div "เปลี่ยนไปซื้อเครื่องดื่มประเภทอื่นแทน ในร้านเดิม" at bounding box center [187, 160] width 139 height 23
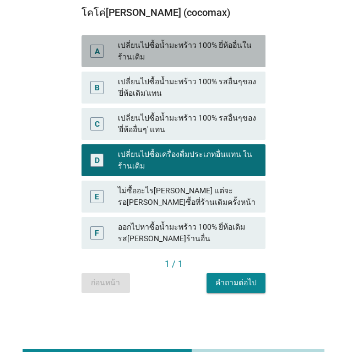
click at [187, 51] on div "เปลี่ยนไปซื้อน้ำมะพร้าว 100% ยี่ห้ออื่นในร้านเดิม" at bounding box center [187, 51] width 139 height 23
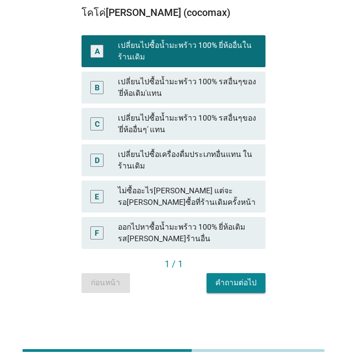
click at [245, 282] on div "คำถามต่อไป" at bounding box center [236, 283] width 41 height 12
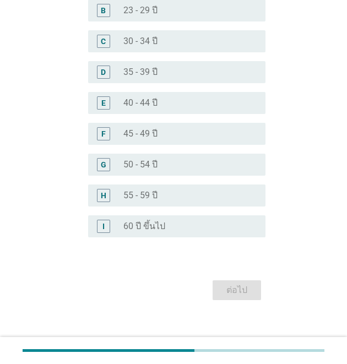
scroll to position [147, 0]
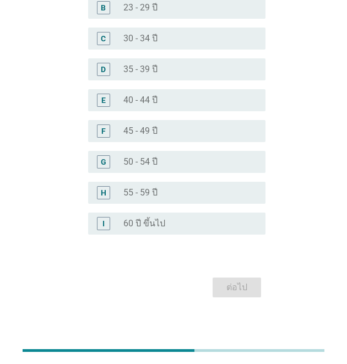
click at [180, 218] on div "radio_button_unchecked 60 ปี ขึ้นไป" at bounding box center [186, 223] width 125 height 11
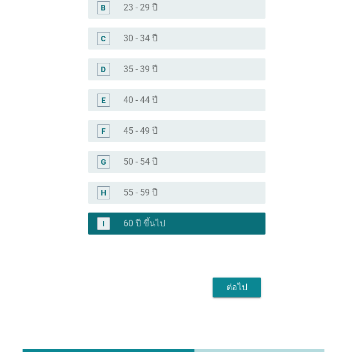
click at [237, 286] on div "ต่อไป" at bounding box center [237, 287] width 31 height 13
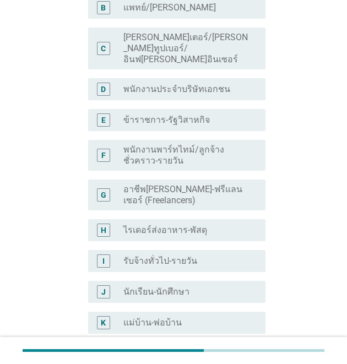
scroll to position [0, 0]
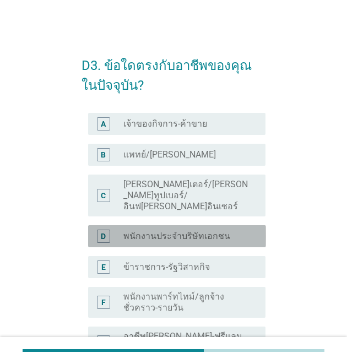
click at [216, 231] on label "พนักงานประจำบริษัทเอกชน" at bounding box center [177, 236] width 107 height 11
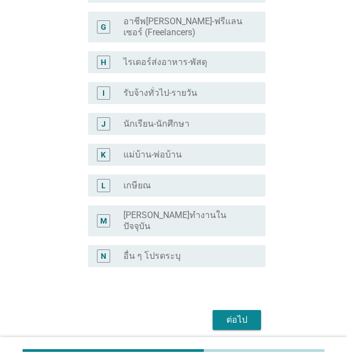
scroll to position [336, 0]
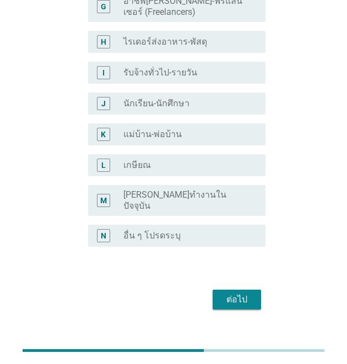
click at [238, 293] on div "ต่อไป" at bounding box center [237, 299] width 31 height 13
